Goal: Task Accomplishment & Management: Complete application form

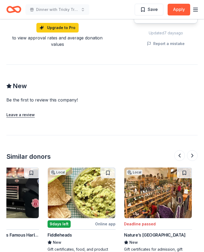
scroll to position [386, 0]
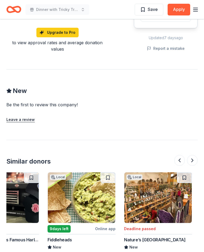
click at [89, 189] on img at bounding box center [82, 197] width 68 height 51
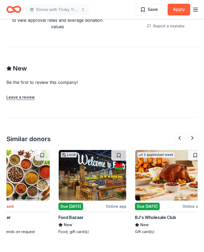
scroll to position [0, 254]
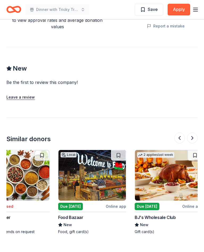
click at [173, 165] on img at bounding box center [169, 175] width 68 height 51
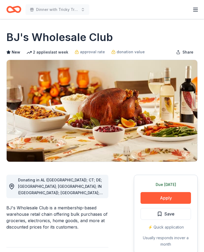
click at [172, 198] on button "Apply" at bounding box center [166, 198] width 51 height 12
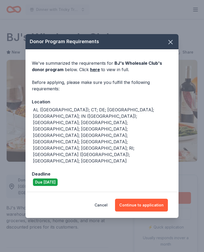
click at [149, 198] on button "Continue to application" at bounding box center [141, 204] width 53 height 13
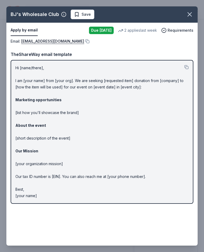
click at [193, 15] on icon "button" at bounding box center [189, 14] width 7 height 7
